Goal: Task Accomplishment & Management: Manage account settings

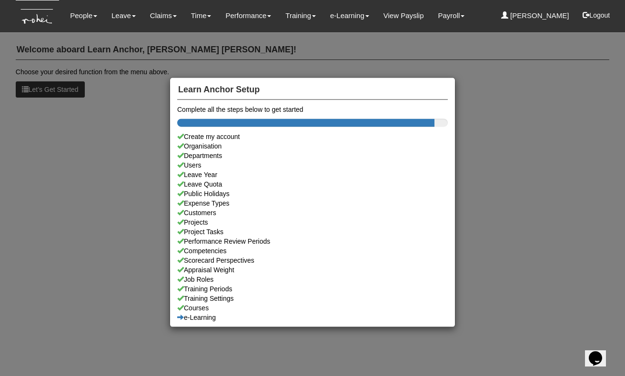
click at [91, 20] on div "Learn Anchor Setup Complete all the steps below to get started Create my accoun…" at bounding box center [312, 188] width 625 height 376
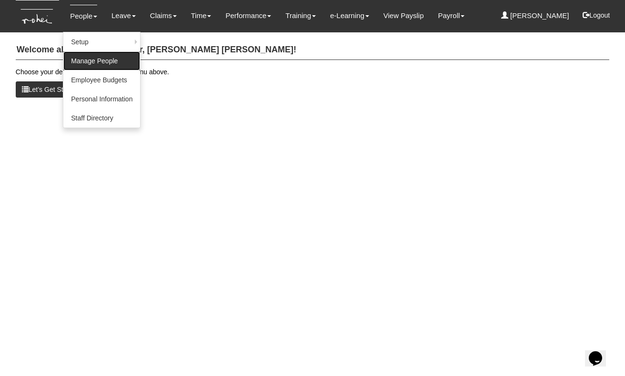
click at [82, 67] on link "Manage People" at bounding box center [101, 60] width 77 height 19
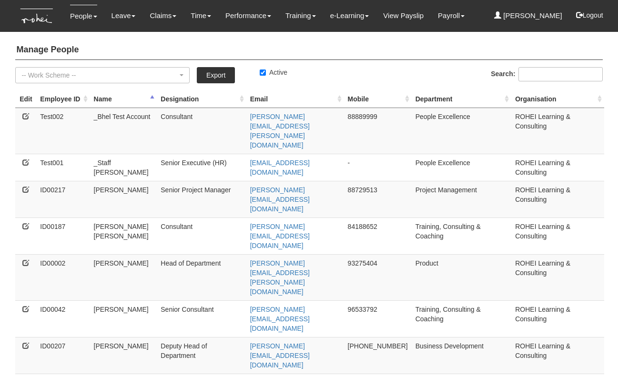
select select "50"
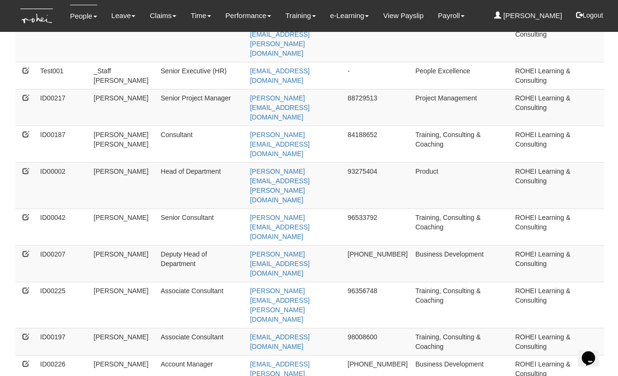
scroll to position [234, 0]
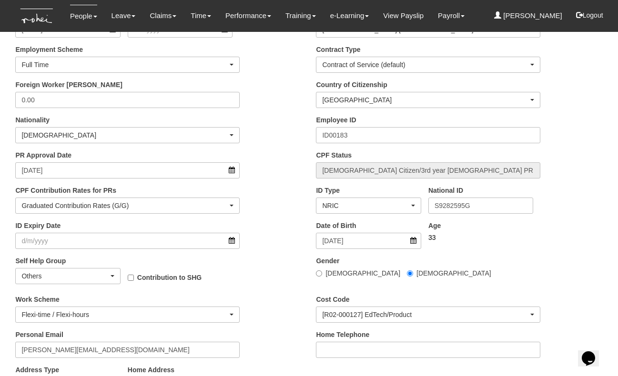
scroll to position [419, 0]
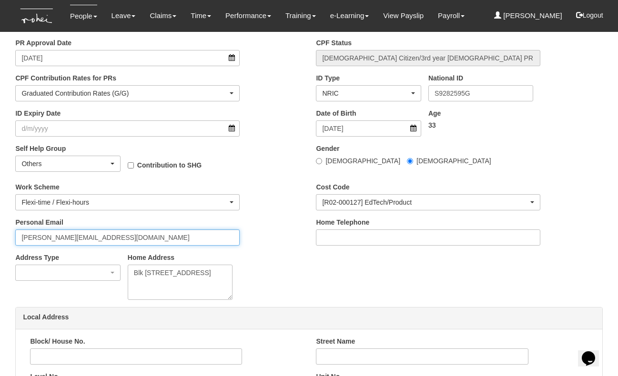
drag, startPoint x: 130, startPoint y: 239, endPoint x: -7, endPoint y: 227, distance: 137.7
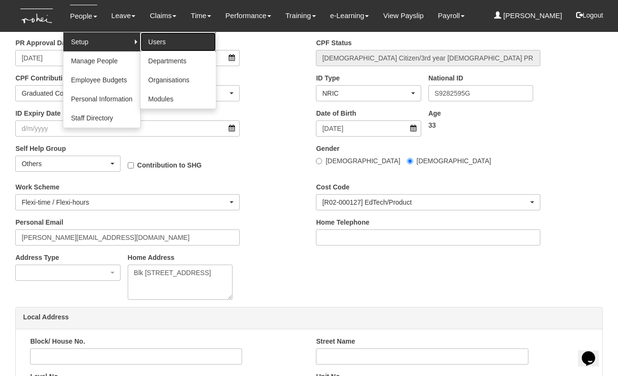
click at [158, 40] on link "Users" at bounding box center [178, 41] width 75 height 19
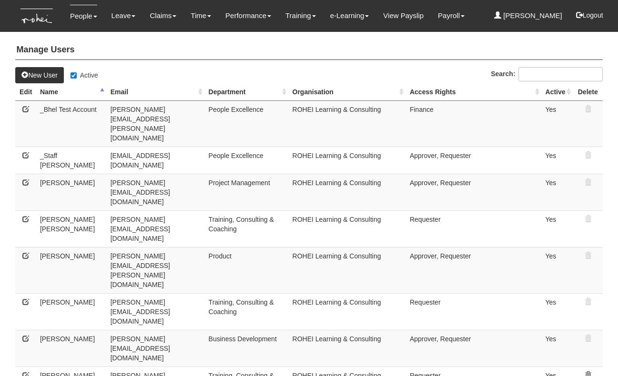
select select "50"
click at [526, 76] on input "Search:" at bounding box center [560, 74] width 84 height 14
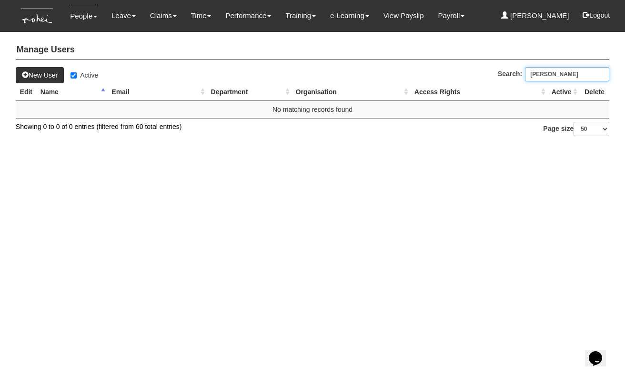
type input "[PERSON_NAME]"
click at [76, 75] on input "Active" at bounding box center [73, 75] width 6 height 6
checkbox input "false"
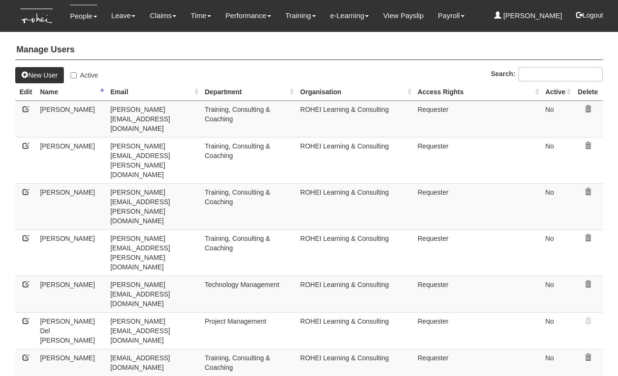
select select "50"
click at [529, 77] on input "Search:" at bounding box center [560, 74] width 84 height 14
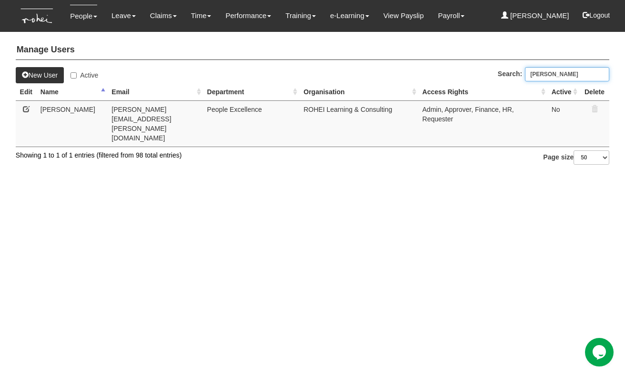
type input "[PERSON_NAME]"
click at [25, 110] on icon at bounding box center [26, 109] width 7 height 7
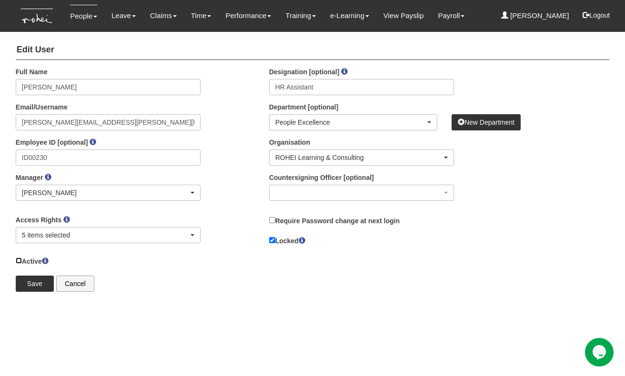
click at [19, 261] on input "Active" at bounding box center [19, 261] width 6 height 6
checkbox input "true"
click at [28, 282] on input "Save" at bounding box center [35, 284] width 38 height 16
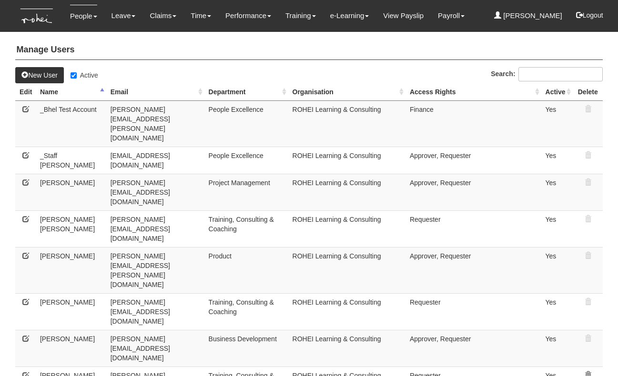
select select "50"
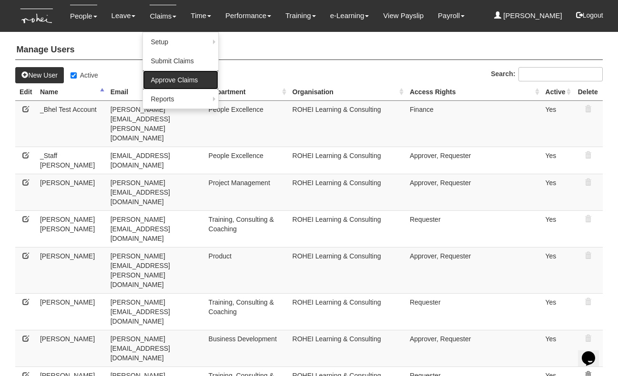
click at [171, 82] on link "Approve Claims" at bounding box center [180, 79] width 75 height 19
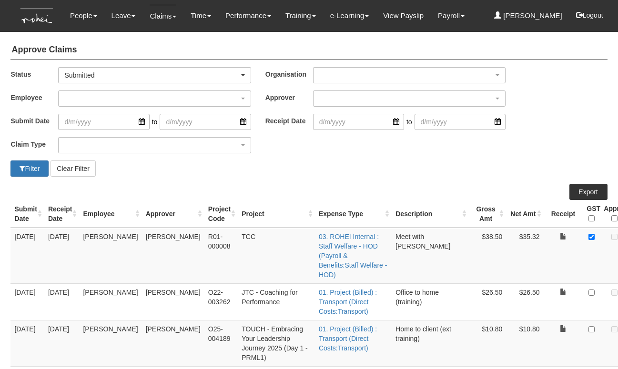
select select "50"
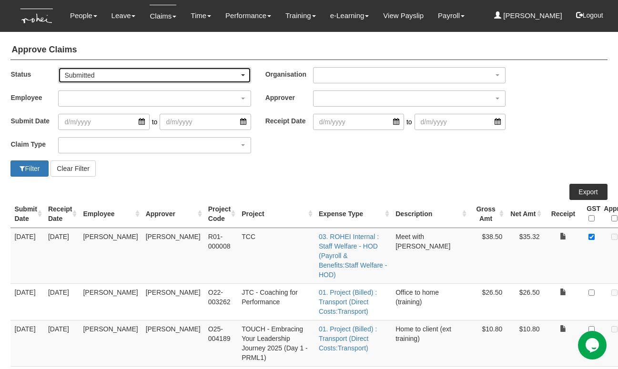
click at [110, 74] on div "Submitted" at bounding box center [151, 75] width 174 height 10
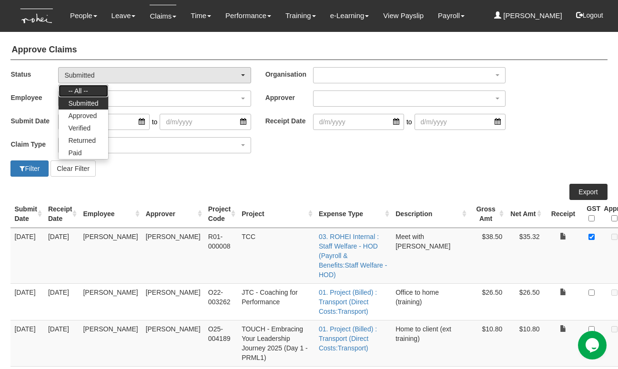
click at [99, 91] on link "-- All --" at bounding box center [83, 91] width 49 height 12
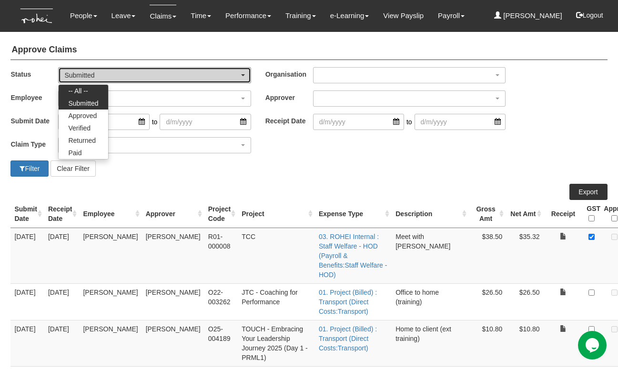
select select "All"
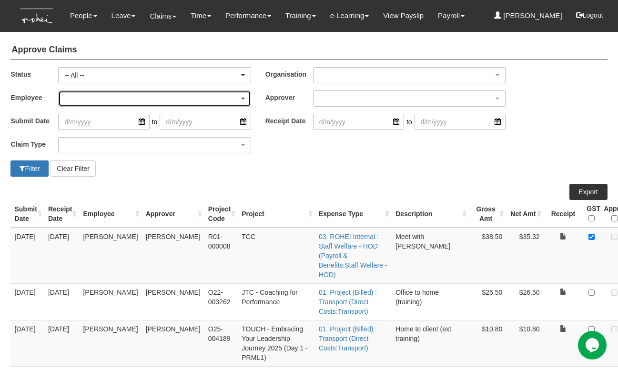
click at [96, 94] on div "button" at bounding box center [154, 98] width 191 height 15
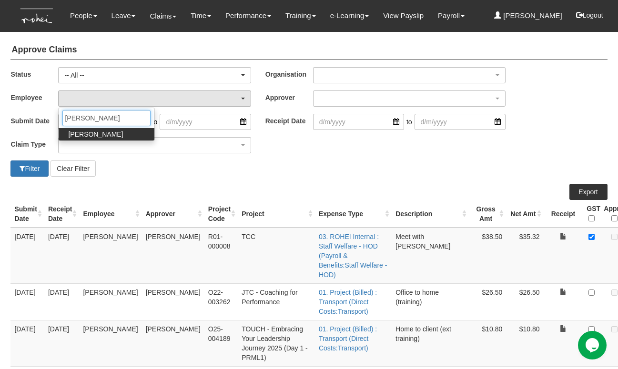
type input "[PERSON_NAME]"
click at [82, 133] on span "[PERSON_NAME]" at bounding box center [95, 135] width 55 height 10
select select "badb3c0c-774e-49a1-8a1f-016e17f12f9d"
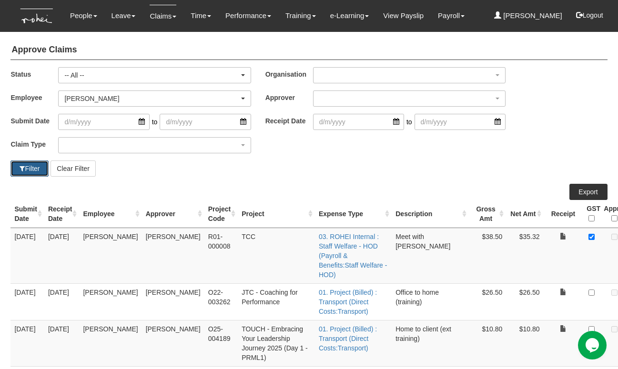
click at [29, 169] on button "Filter" at bounding box center [29, 169] width 38 height 16
select select "50"
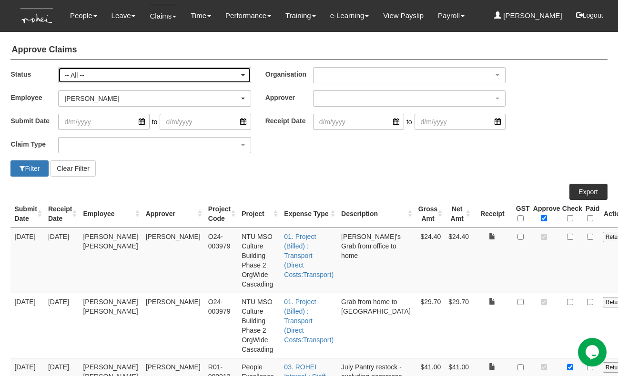
click at [92, 76] on div "-- All --" at bounding box center [151, 75] width 174 height 10
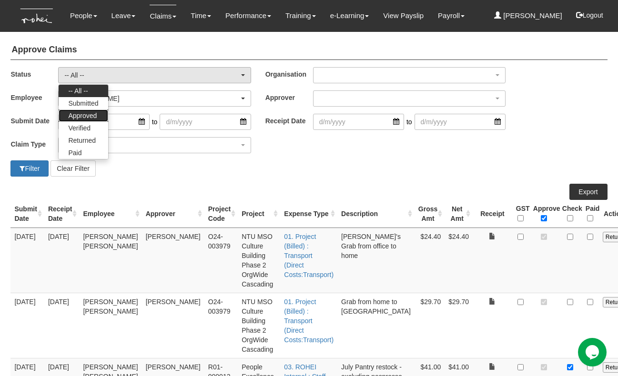
click at [80, 120] on span "Approved" at bounding box center [82, 116] width 29 height 10
select select "Approved"
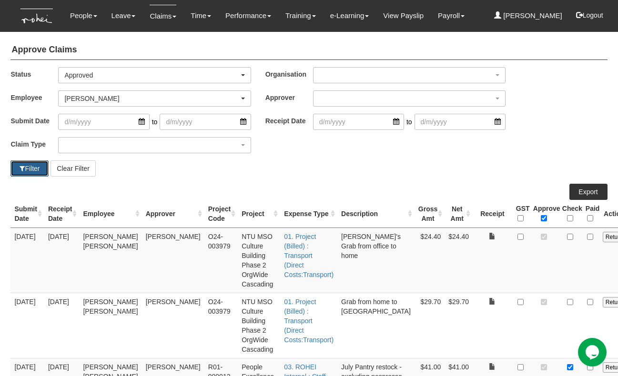
click at [34, 168] on button "Filter" at bounding box center [29, 169] width 38 height 16
select select "50"
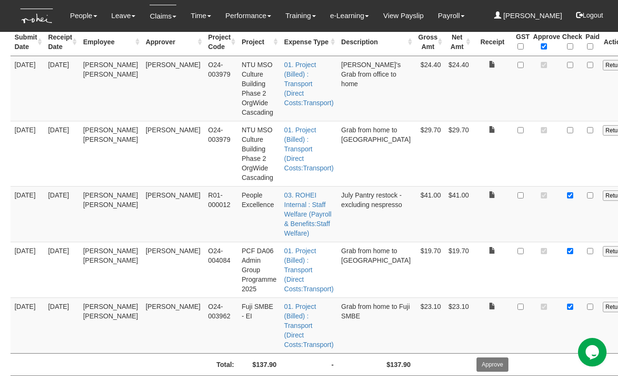
scroll to position [192, 0]
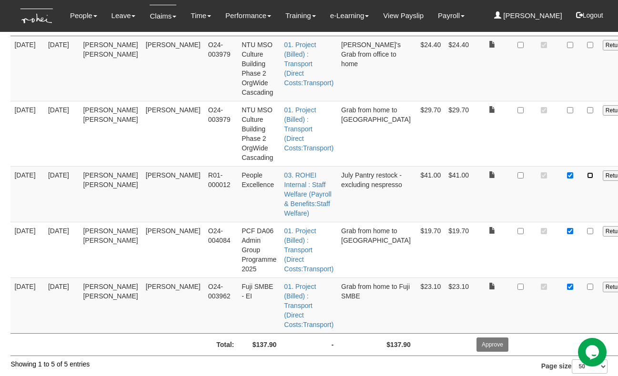
click at [587, 176] on input "checkbox" at bounding box center [590, 175] width 6 height 6
checkbox input "true"
click at [582, 234] on td at bounding box center [590, 250] width 17 height 56
click at [587, 232] on input "checkbox" at bounding box center [590, 231] width 6 height 6
checkbox input "true"
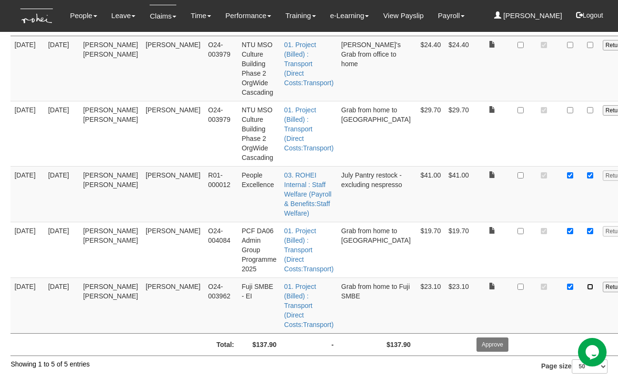
click at [587, 284] on input "checkbox" at bounding box center [590, 287] width 6 height 6
checkbox input "true"
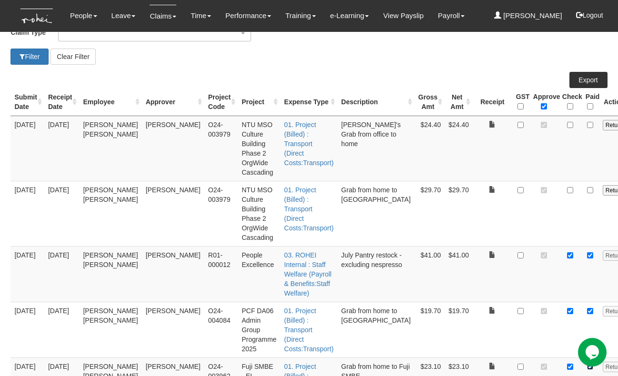
scroll to position [111, 0]
click at [26, 57] on button "Filter" at bounding box center [29, 57] width 38 height 16
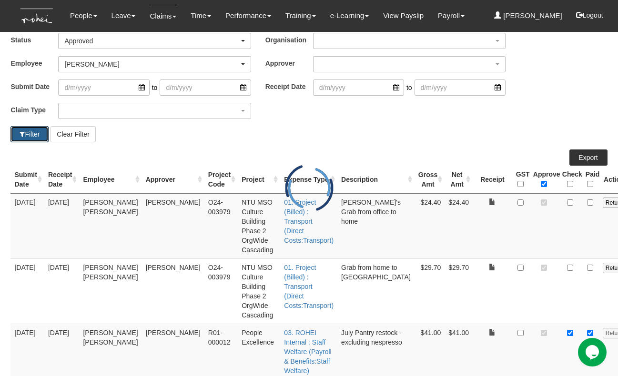
select select "50"
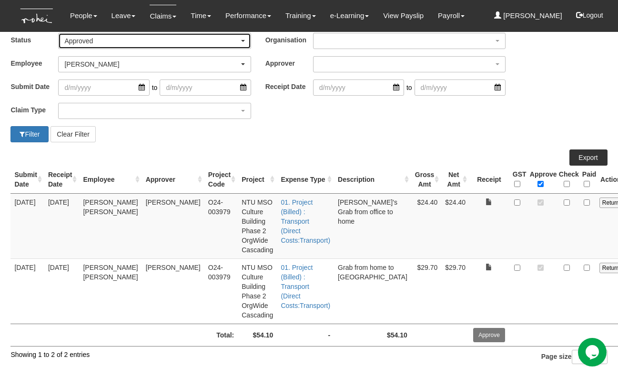
click at [108, 42] on div "Approved" at bounding box center [151, 41] width 174 height 10
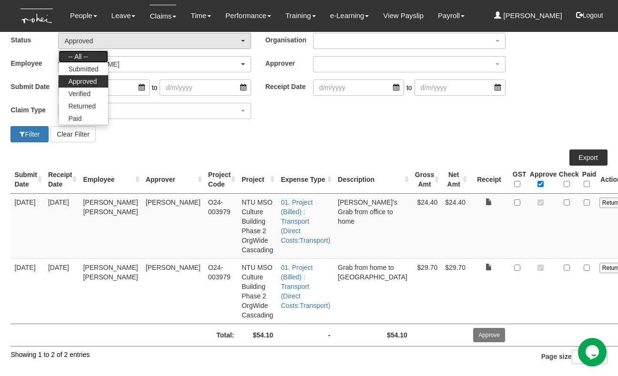
click at [82, 57] on span "-- All --" at bounding box center [78, 57] width 20 height 10
select select "All"
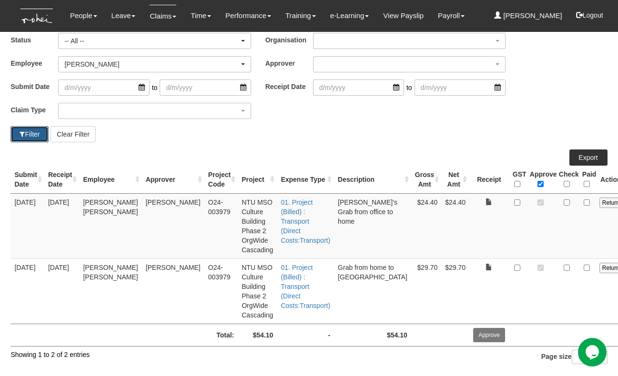
click at [24, 136] on button "Filter" at bounding box center [29, 134] width 38 height 16
select select "50"
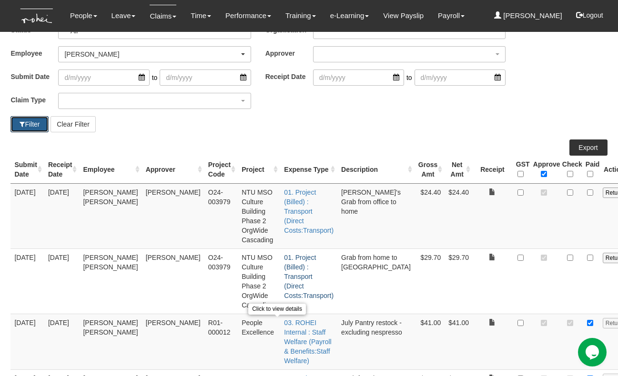
scroll to position [0, 0]
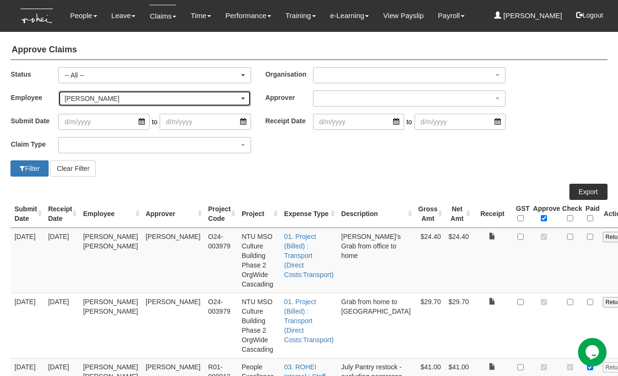
click at [83, 98] on div "[PERSON_NAME]" at bounding box center [151, 99] width 174 height 10
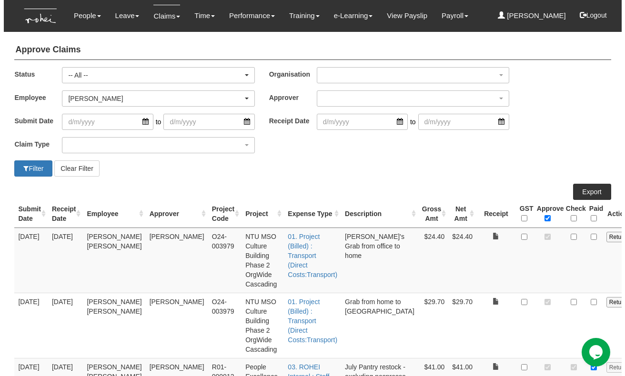
scroll to position [168, 0]
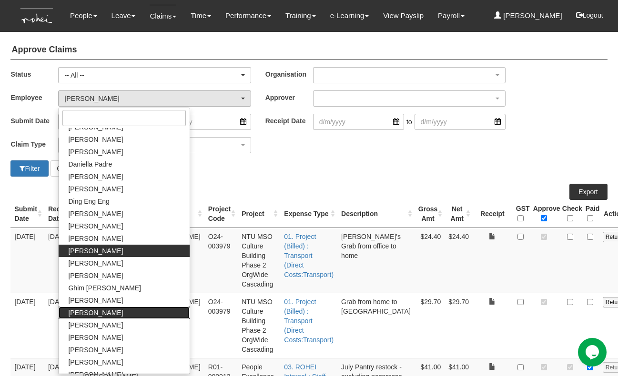
click at [98, 315] on span "[PERSON_NAME]" at bounding box center [95, 313] width 55 height 10
select select "c87f28ee-46e8-457b-a18d-40a9b1eaf965"
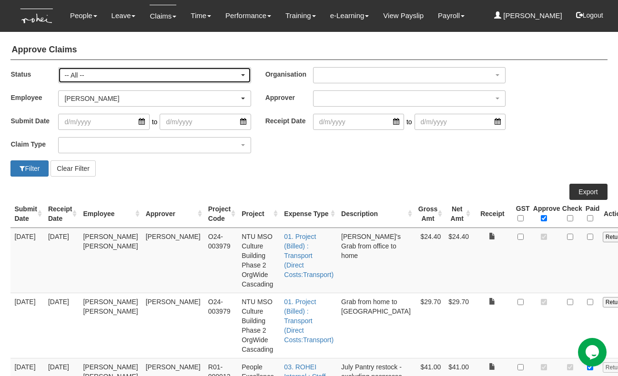
click at [94, 72] on div "-- All --" at bounding box center [151, 75] width 174 height 10
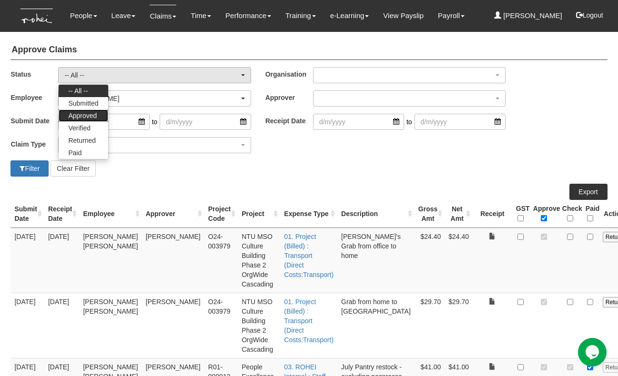
click at [80, 118] on span "Approved" at bounding box center [82, 116] width 29 height 10
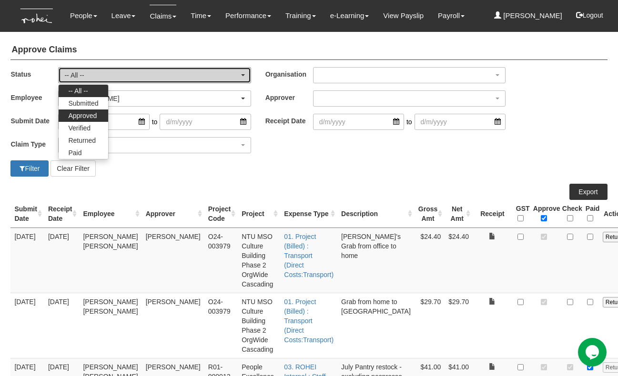
select select "Approved"
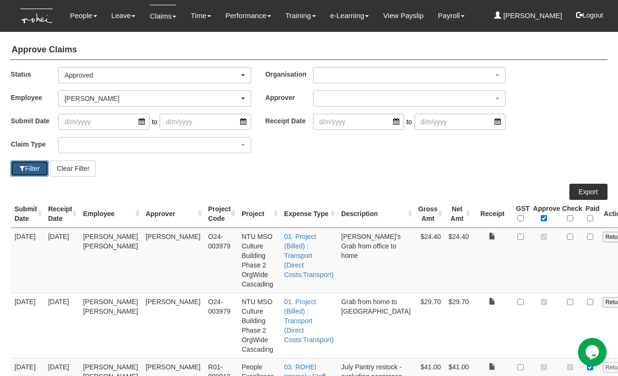
click at [25, 171] on button "Filter" at bounding box center [29, 169] width 38 height 16
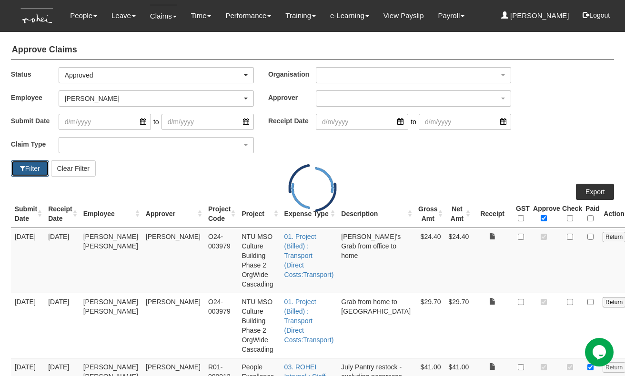
select select "50"
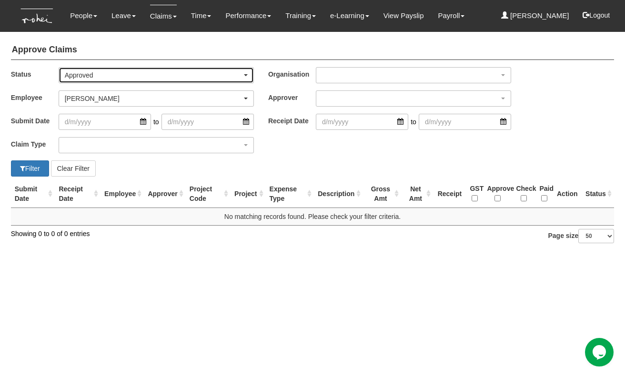
click at [83, 73] on div "Approved" at bounding box center [153, 75] width 177 height 10
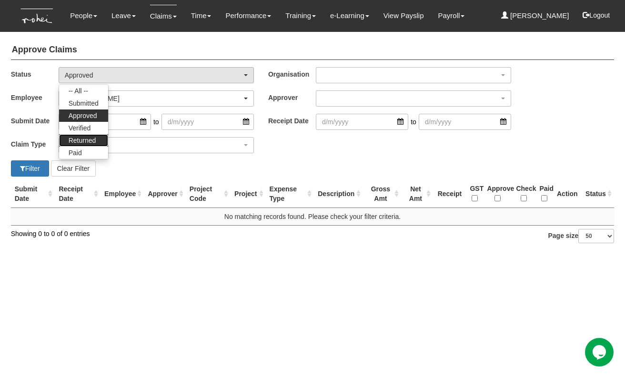
click at [78, 141] on span "Returned" at bounding box center [83, 141] width 28 height 10
select select "Returned"
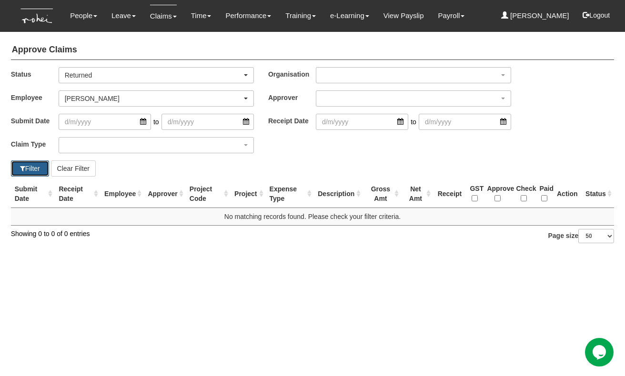
click at [22, 165] on span "button" at bounding box center [22, 168] width 5 height 7
select select "50"
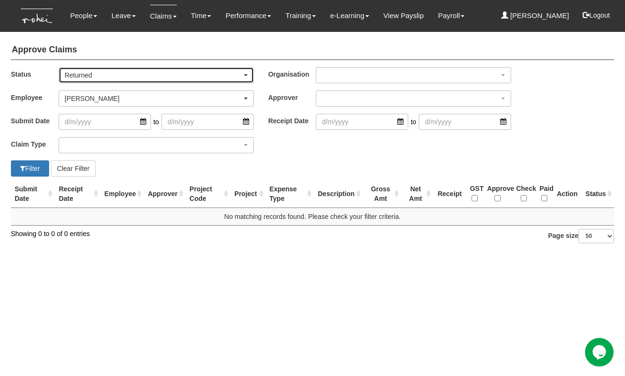
click at [80, 72] on div "Returned" at bounding box center [153, 75] width 177 height 10
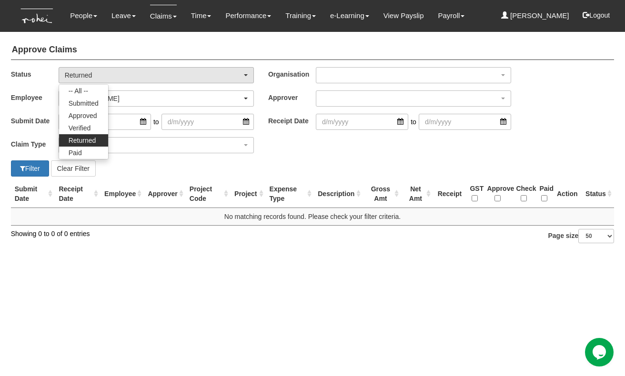
click at [149, 163] on div "Filter Clear Filter" at bounding box center [158, 169] width 309 height 16
